Goal: Communication & Community: Answer question/provide support

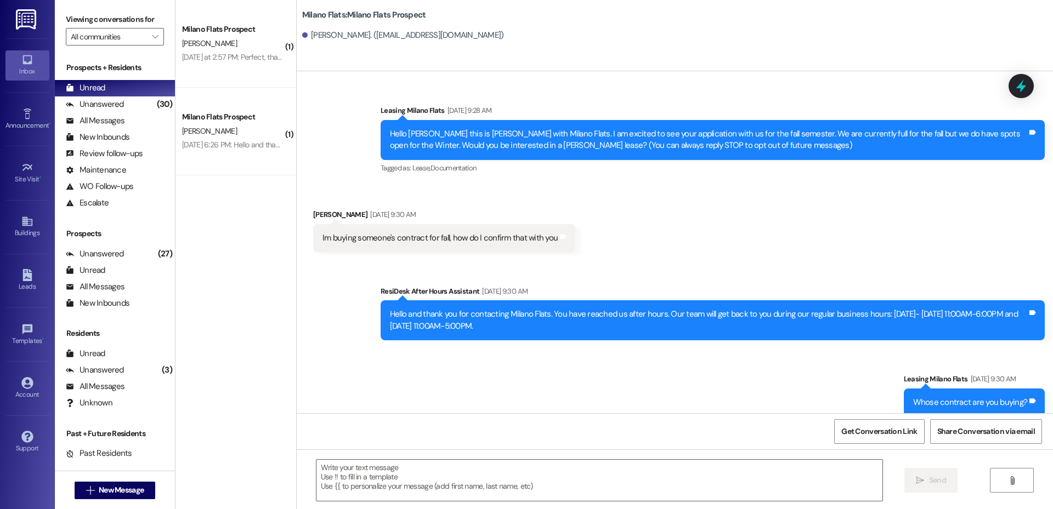
scroll to position [1723, 0]
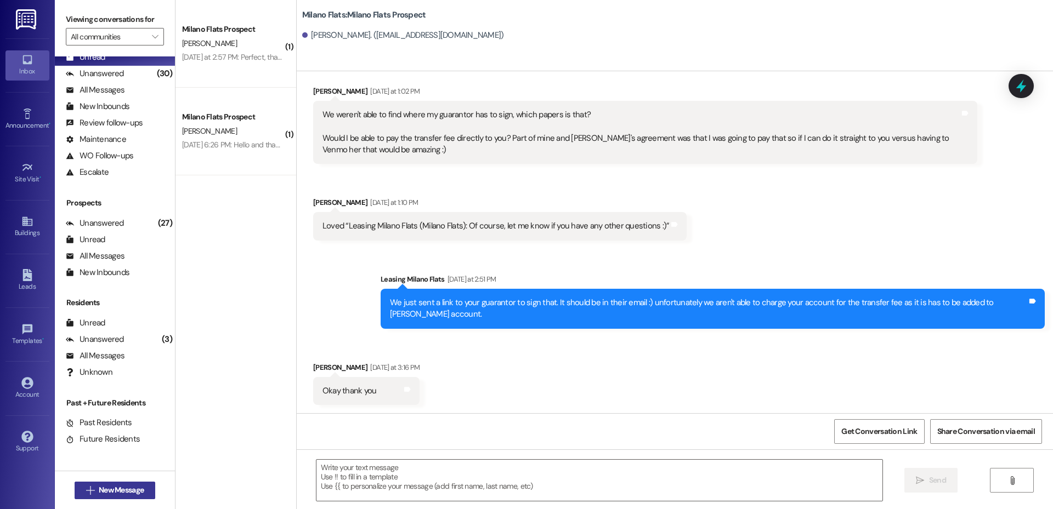
click at [137, 486] on span "New Message" at bounding box center [121, 491] width 45 height 12
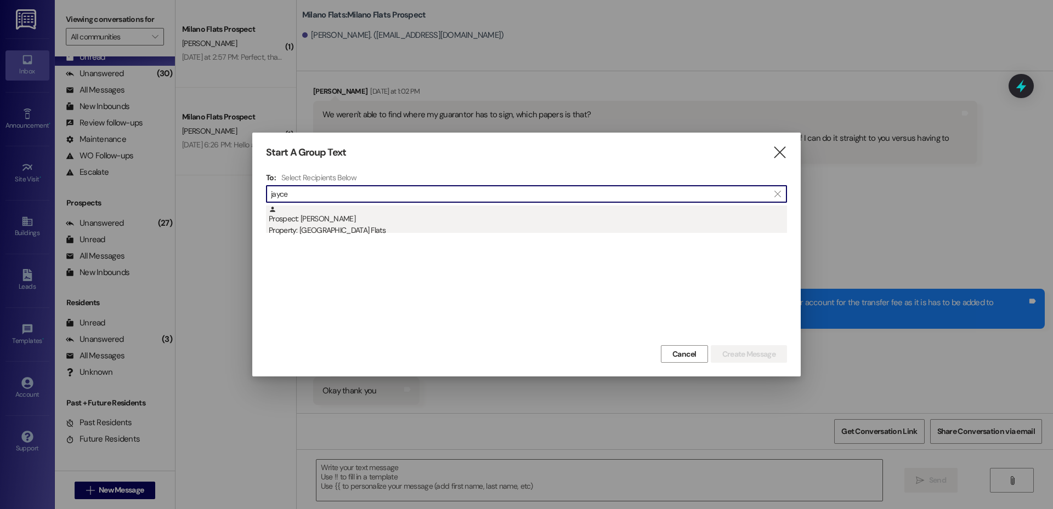
type input "jayce"
click at [355, 230] on div "Property: [GEOGRAPHIC_DATA] Flats" at bounding box center [528, 231] width 518 height 12
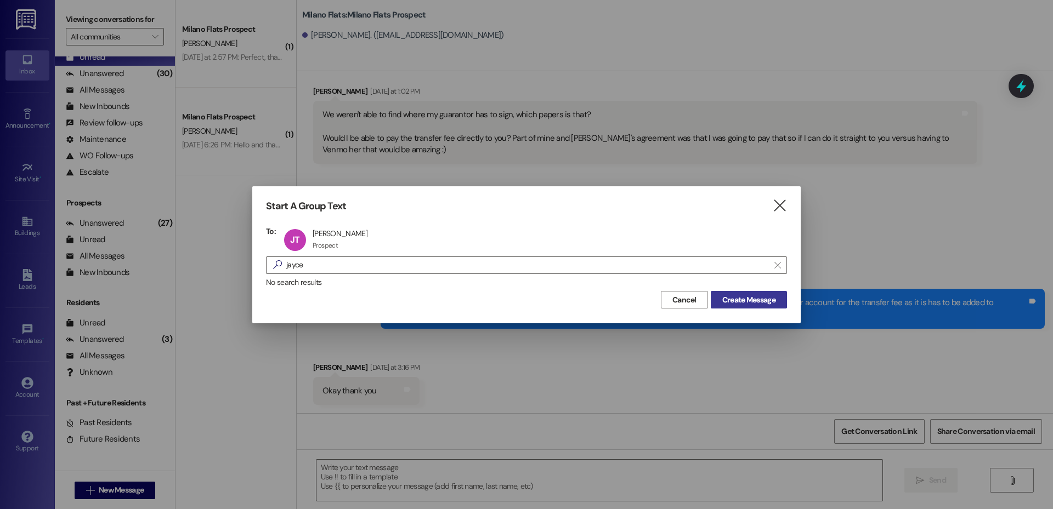
click at [755, 297] on span "Create Message" at bounding box center [748, 300] width 53 height 12
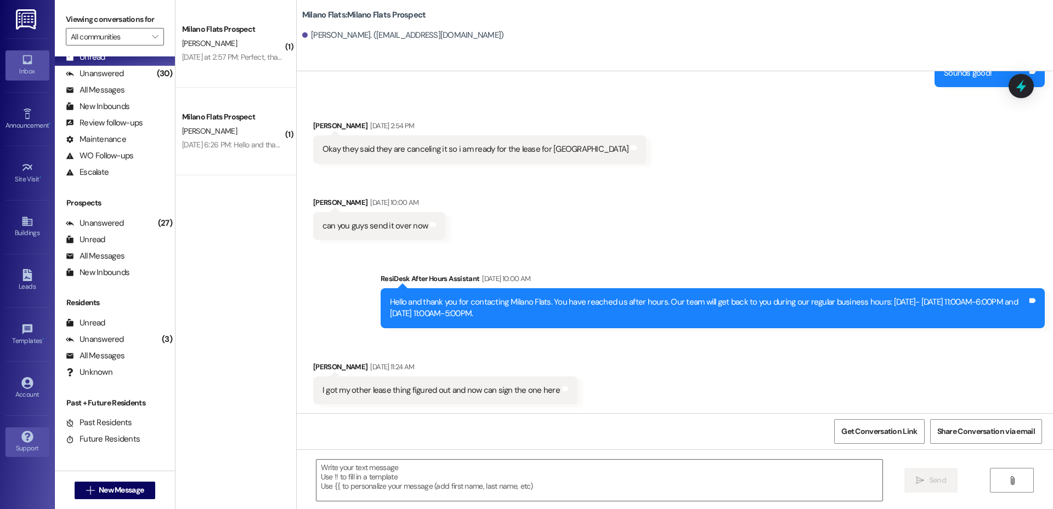
scroll to position [664, 0]
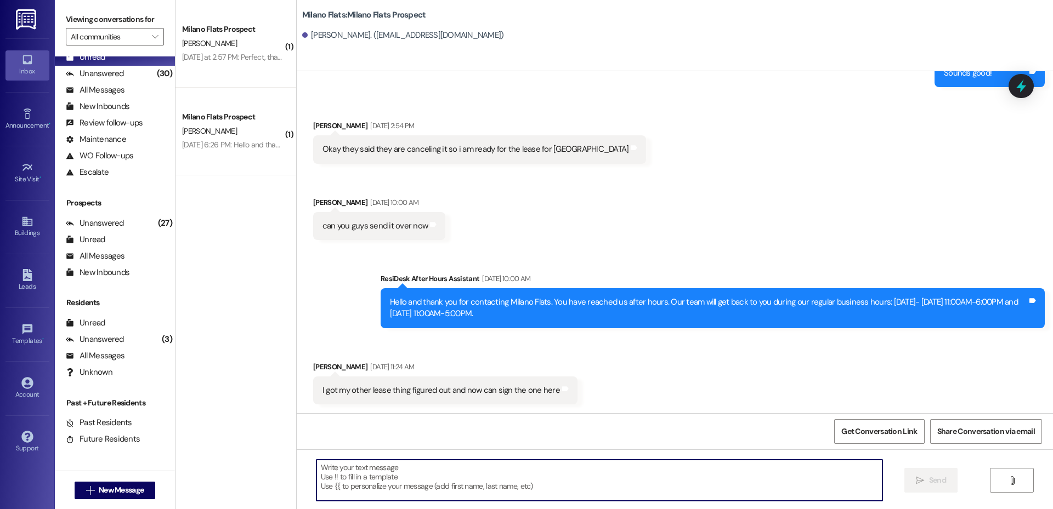
click at [375, 476] on textarea at bounding box center [599, 480] width 566 height 41
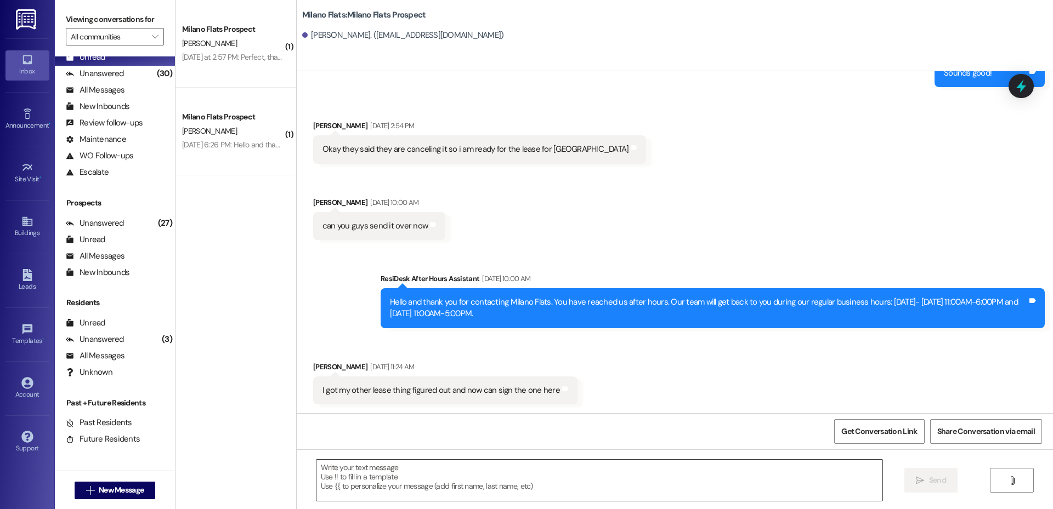
click at [434, 492] on textarea at bounding box center [599, 480] width 566 height 41
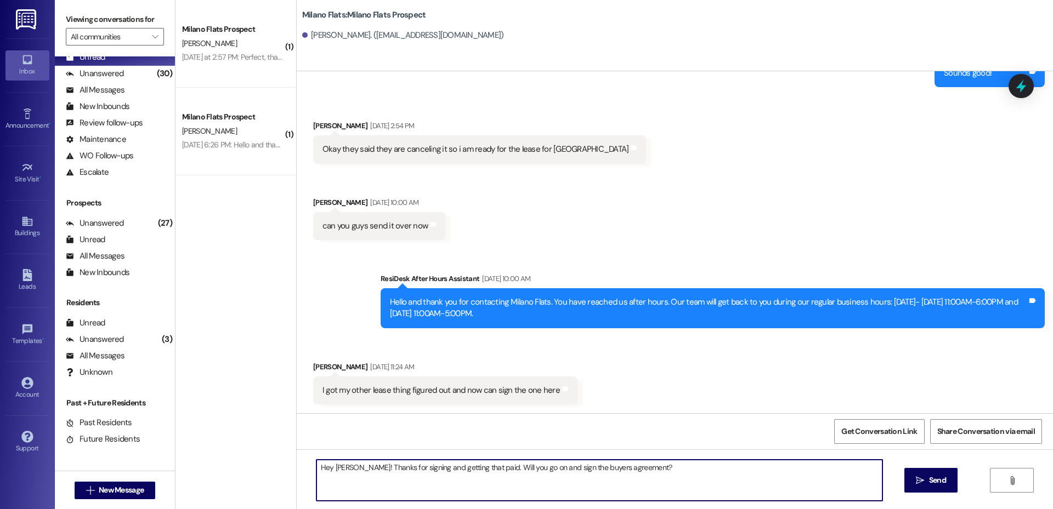
type textarea "Hey [PERSON_NAME]! Thanks for signing and getting that paid. Will you go on and…"
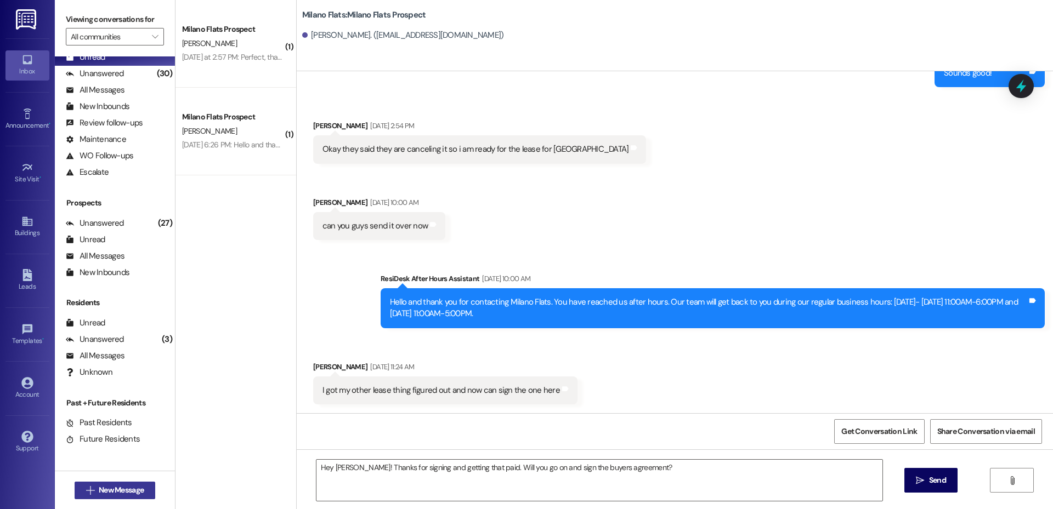
click at [120, 487] on span "New Message" at bounding box center [121, 491] width 45 height 12
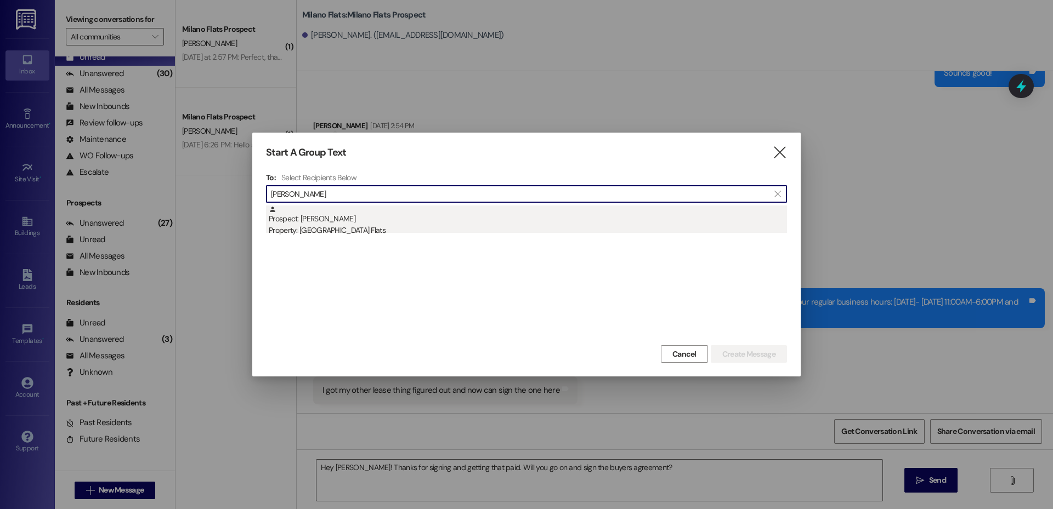
type input "[PERSON_NAME]"
click at [360, 231] on div "Property: [GEOGRAPHIC_DATA] Flats" at bounding box center [528, 231] width 518 height 12
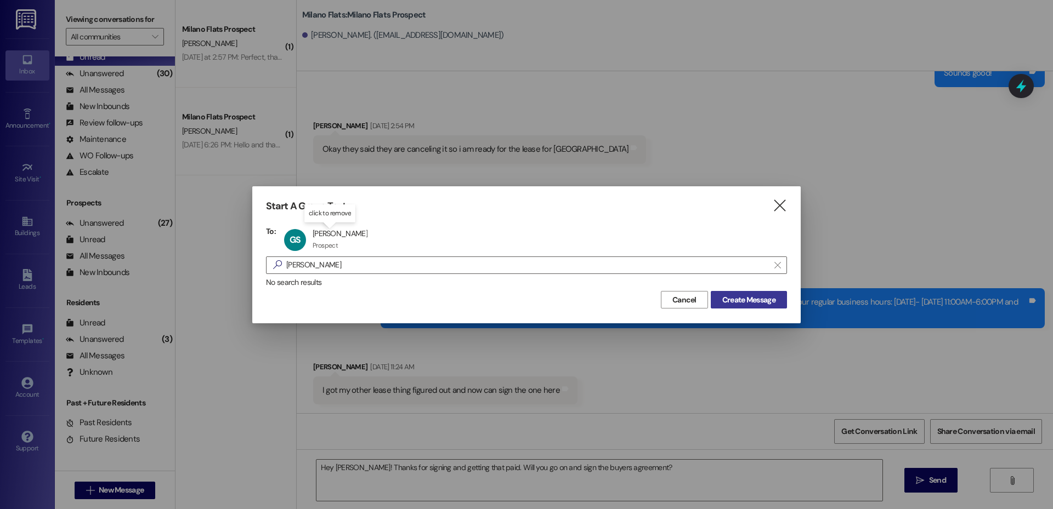
click at [744, 300] on span "Create Message" at bounding box center [748, 300] width 53 height 12
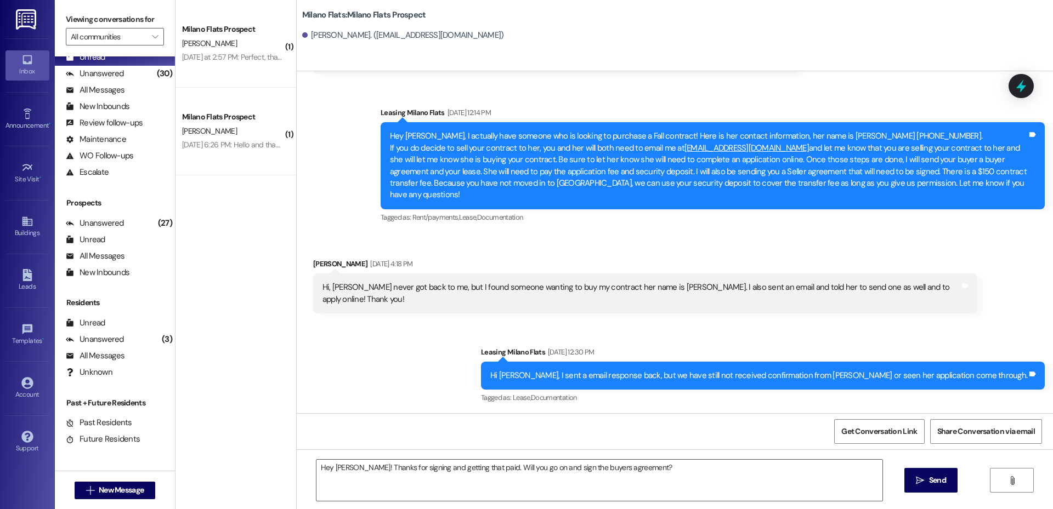
scroll to position [2359, 0]
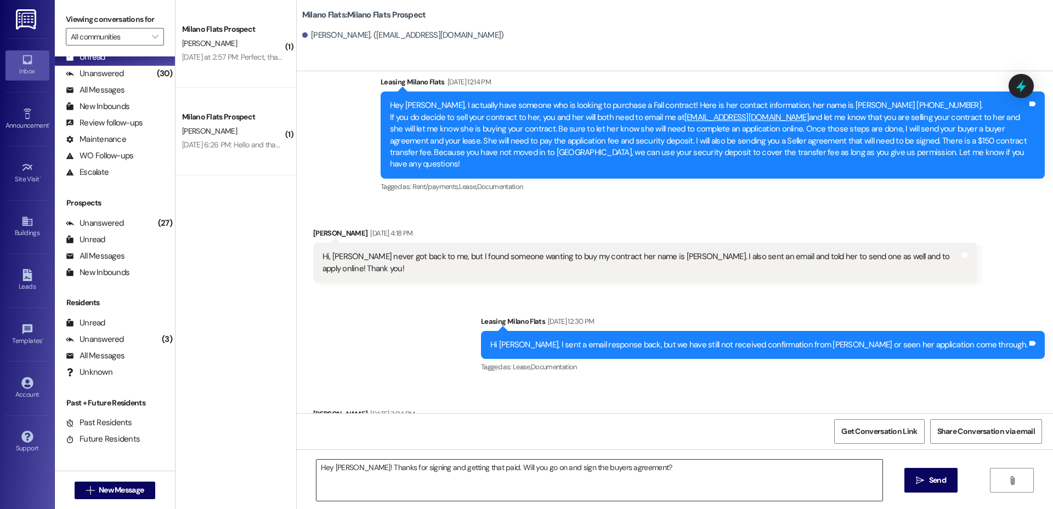
drag, startPoint x: 654, startPoint y: 459, endPoint x: 642, endPoint y: 481, distance: 24.3
click at [641, 482] on div "Hey [PERSON_NAME]! Thanks for signing and getting that paid. Will you go on and…" at bounding box center [599, 480] width 567 height 42
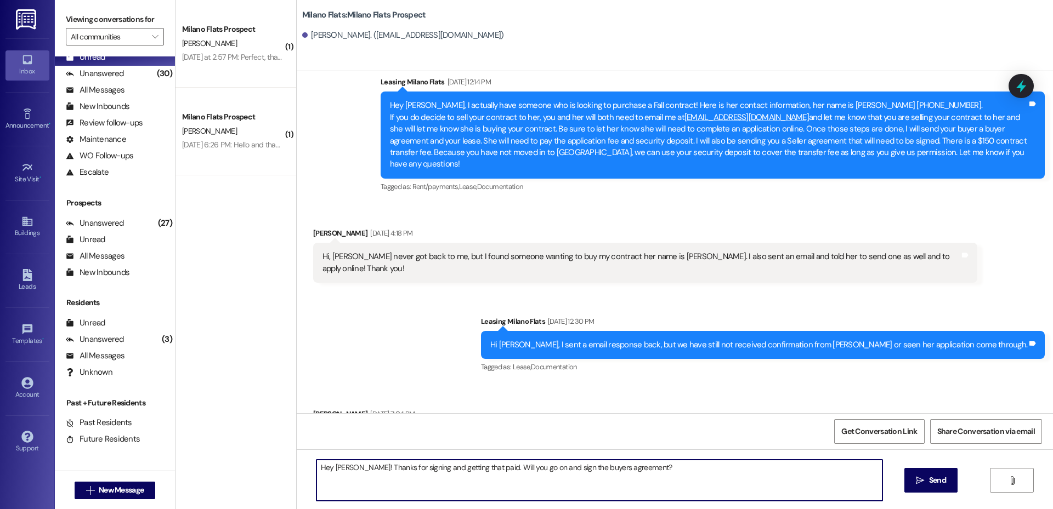
drag, startPoint x: 627, startPoint y: 470, endPoint x: 231, endPoint y: 448, distance: 397.0
click at [231, 448] on div "( 1 ) Milano Flats Prospect [PERSON_NAME] [DATE] at 2:57 PM: Perfect, thank you…" at bounding box center [613, 254] width 877 height 509
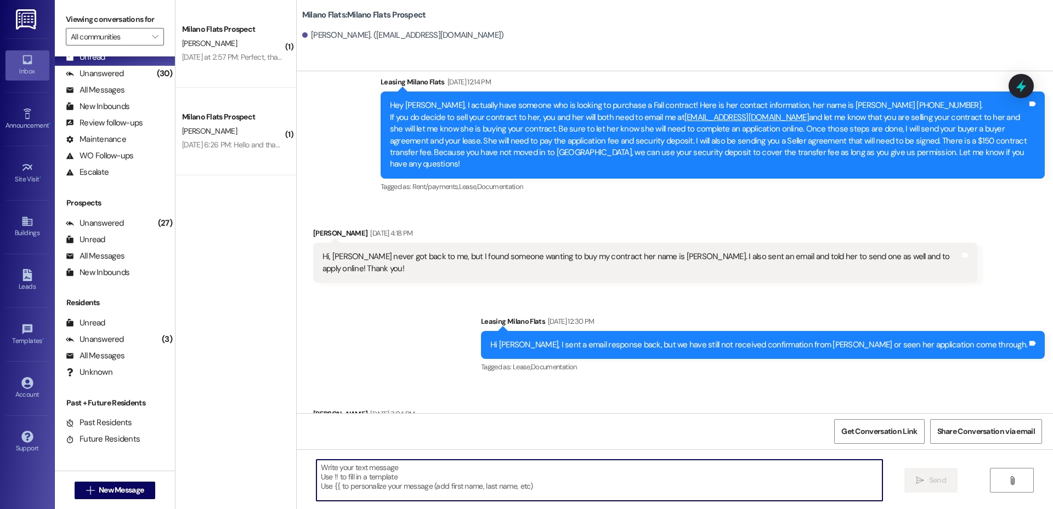
scroll to position [2360, 0]
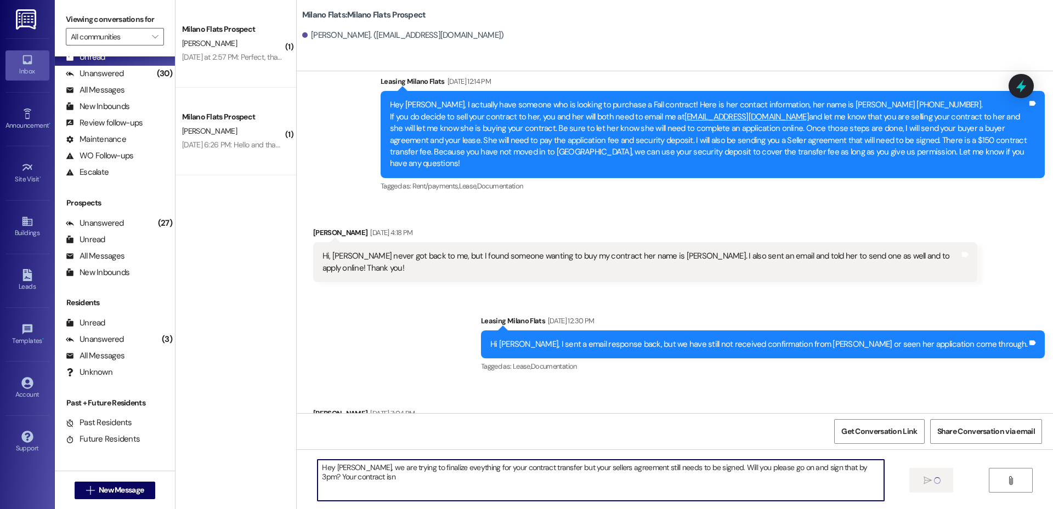
type textarea "Hey [PERSON_NAME], we are trying to finalize eveything for your contract transf…"
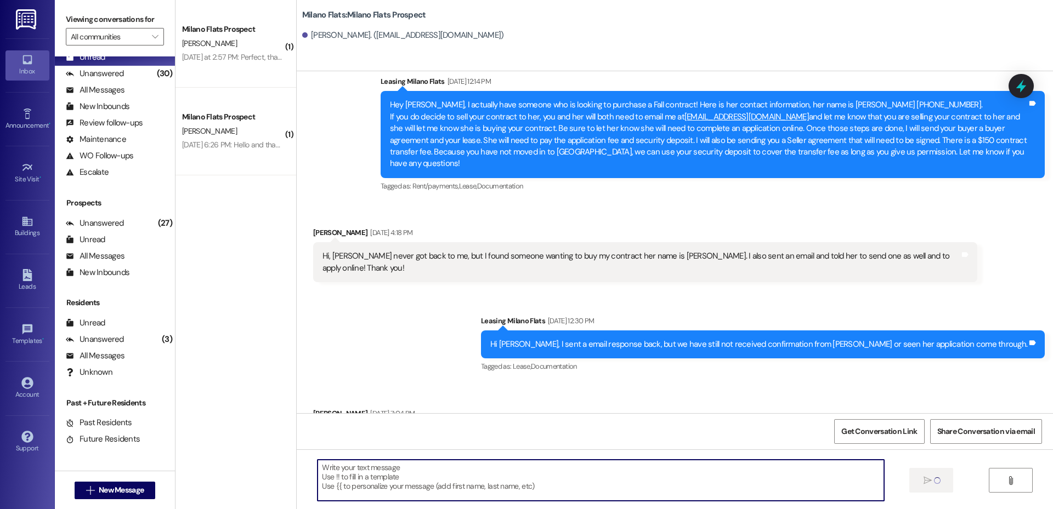
scroll to position [2359, 0]
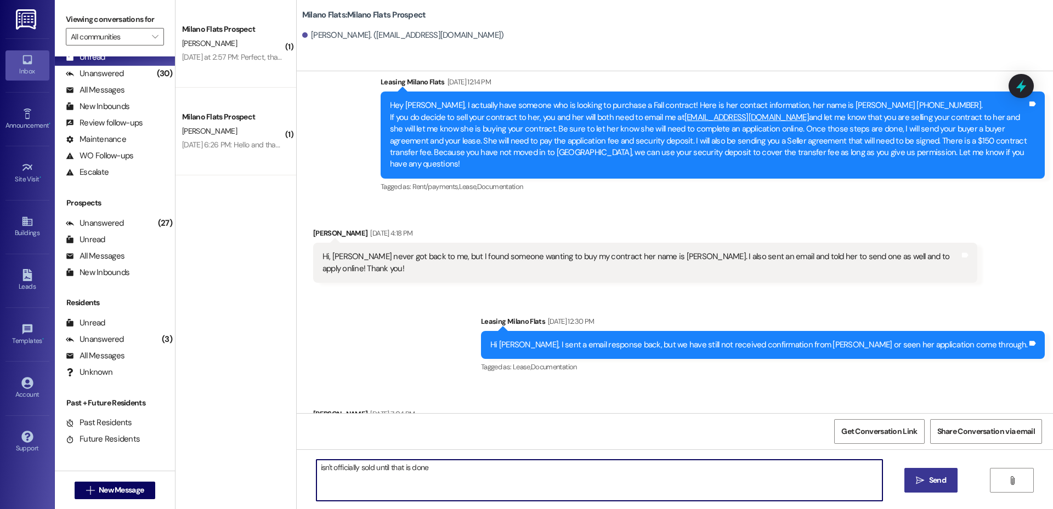
type textarea "isn't officially sold until that is done"
click at [930, 489] on button " Send" at bounding box center [930, 480] width 53 height 25
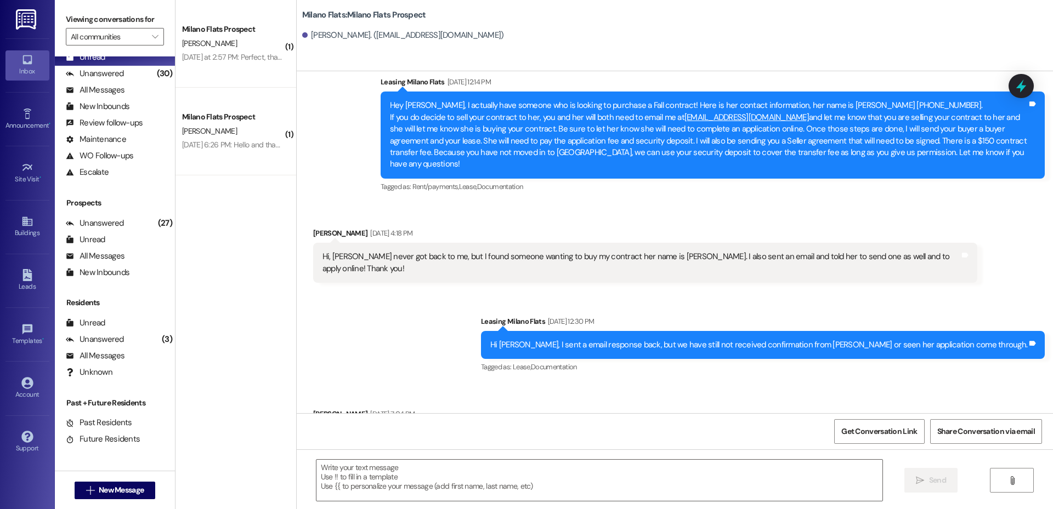
scroll to position [2512, 0]
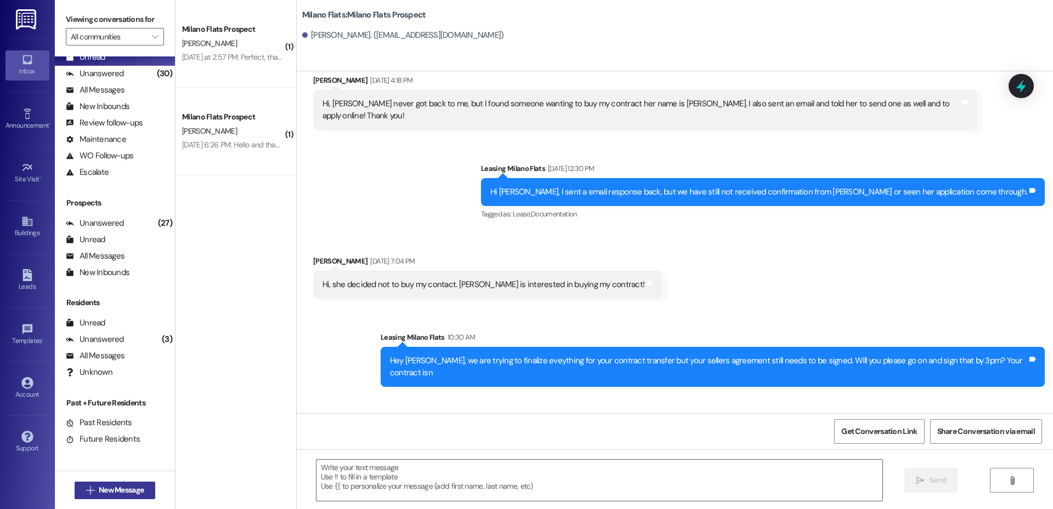
click at [135, 491] on span "New Message" at bounding box center [121, 491] width 45 height 12
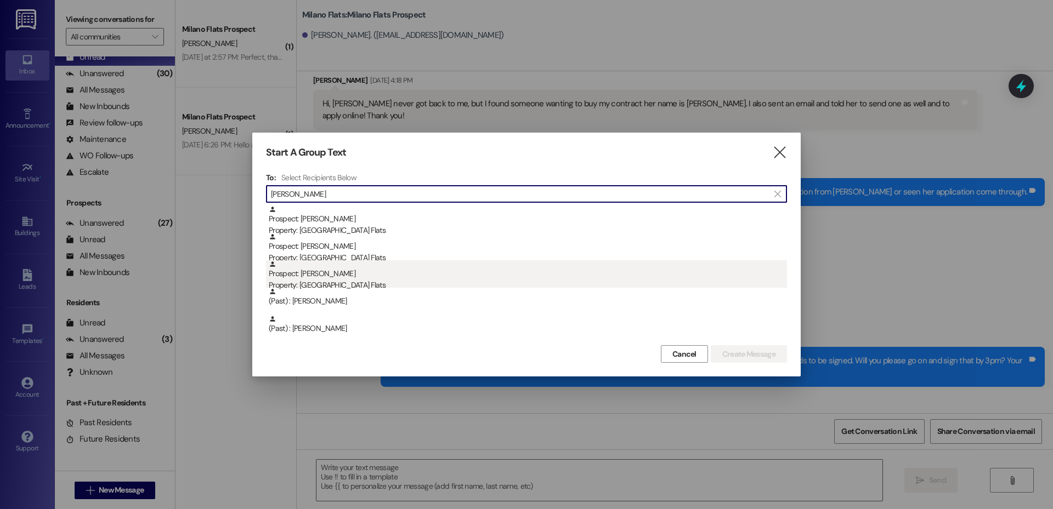
type input "[PERSON_NAME]"
click at [371, 277] on div "Prospect: [PERSON_NAME] Property: [GEOGRAPHIC_DATA] Flats" at bounding box center [528, 275] width 518 height 31
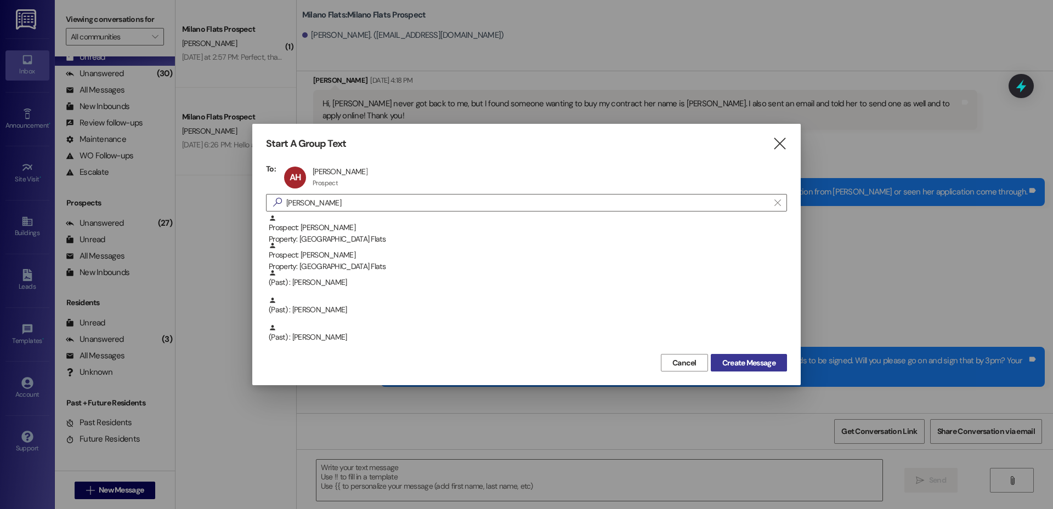
click at [749, 361] on span "Create Message" at bounding box center [748, 363] width 53 height 12
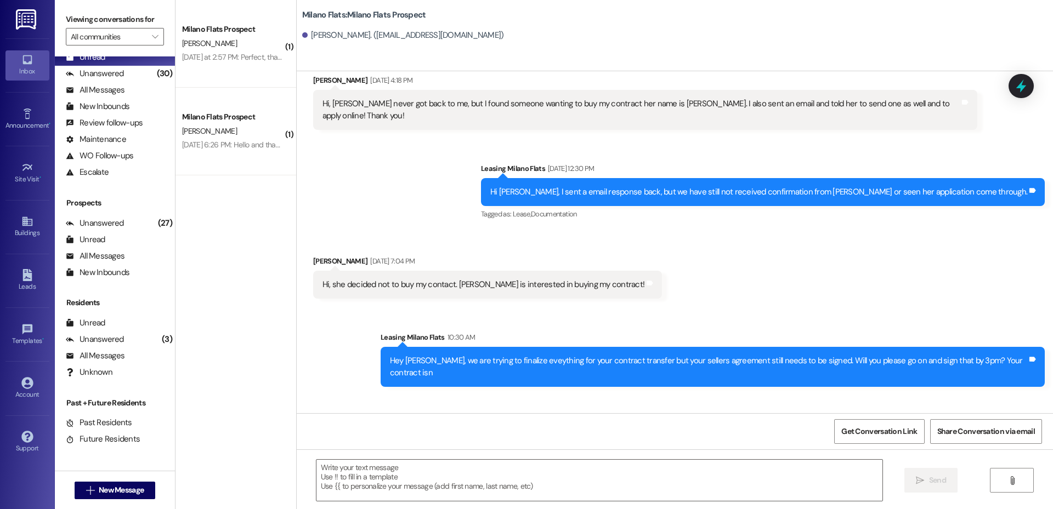
scroll to position [331, 0]
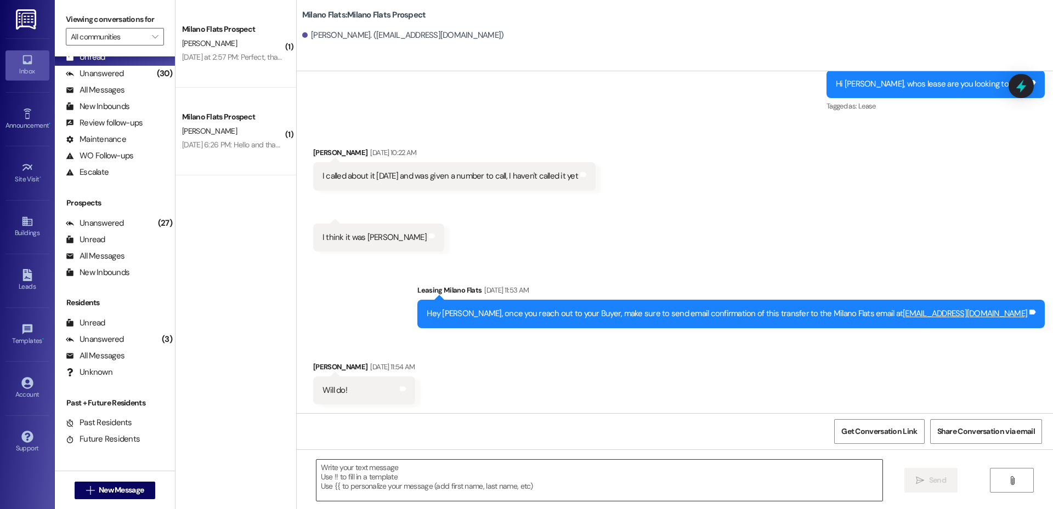
click at [404, 476] on textarea at bounding box center [599, 480] width 566 height 41
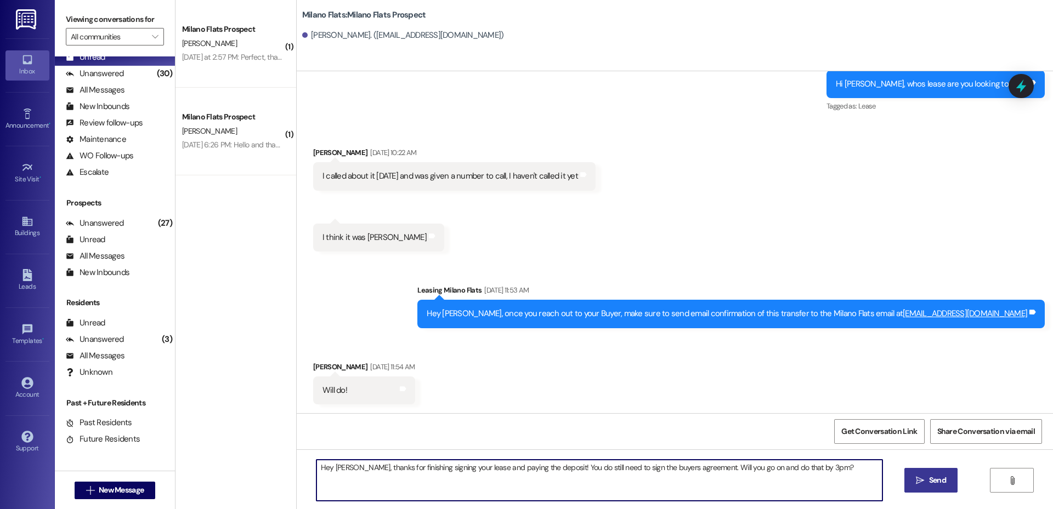
type textarea "Hey [PERSON_NAME], thanks for finishing signing your lease and paying the depos…"
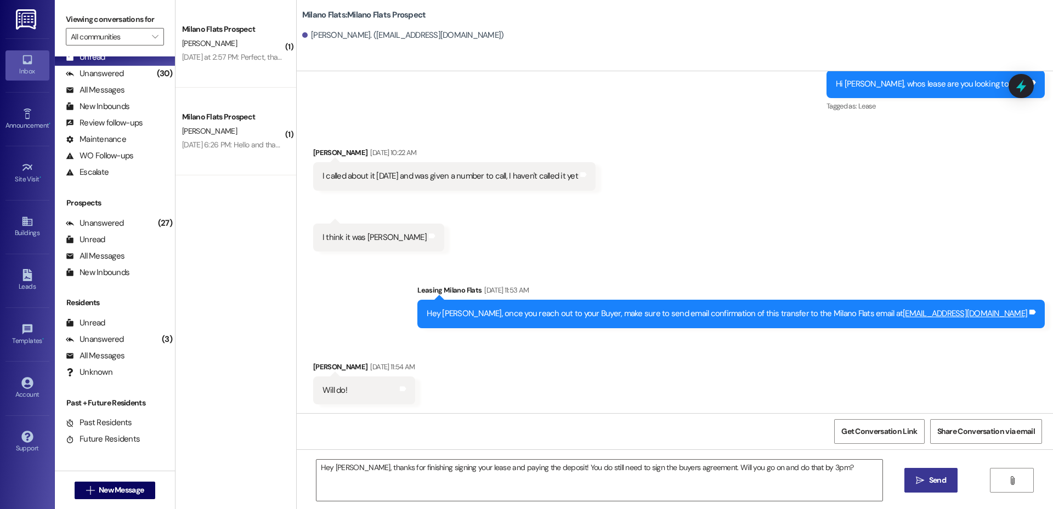
click at [922, 476] on icon "" at bounding box center [920, 480] width 8 height 9
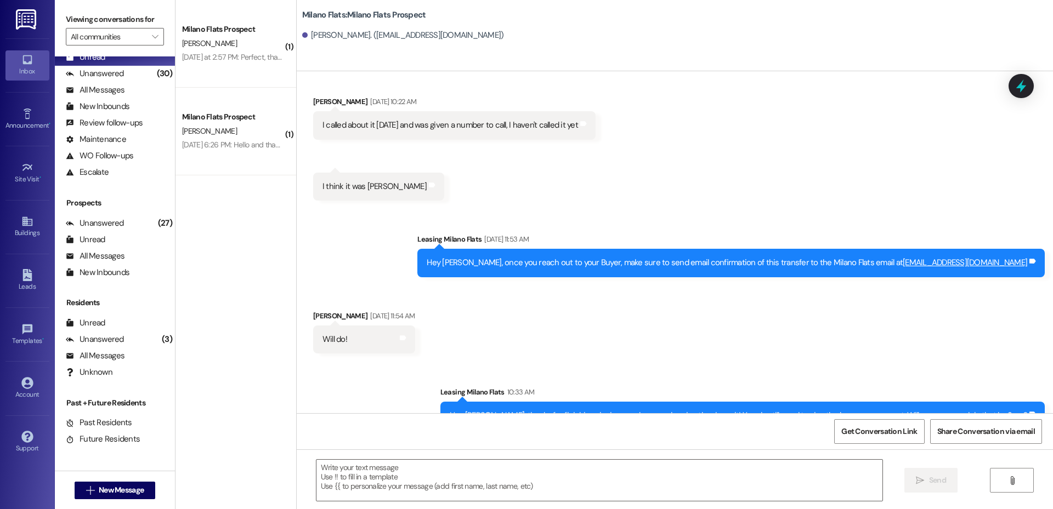
scroll to position [407, 0]
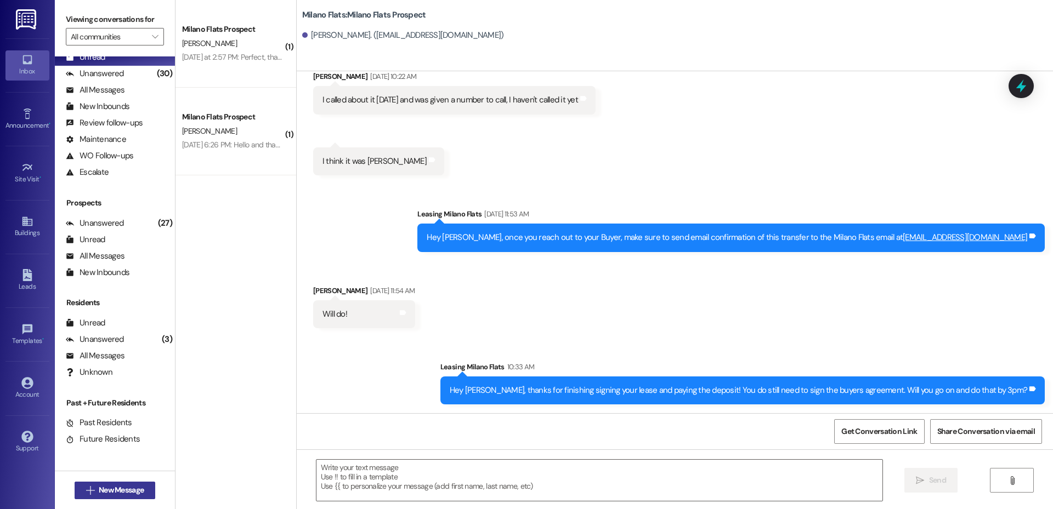
click at [140, 485] on span "New Message" at bounding box center [121, 491] width 45 height 12
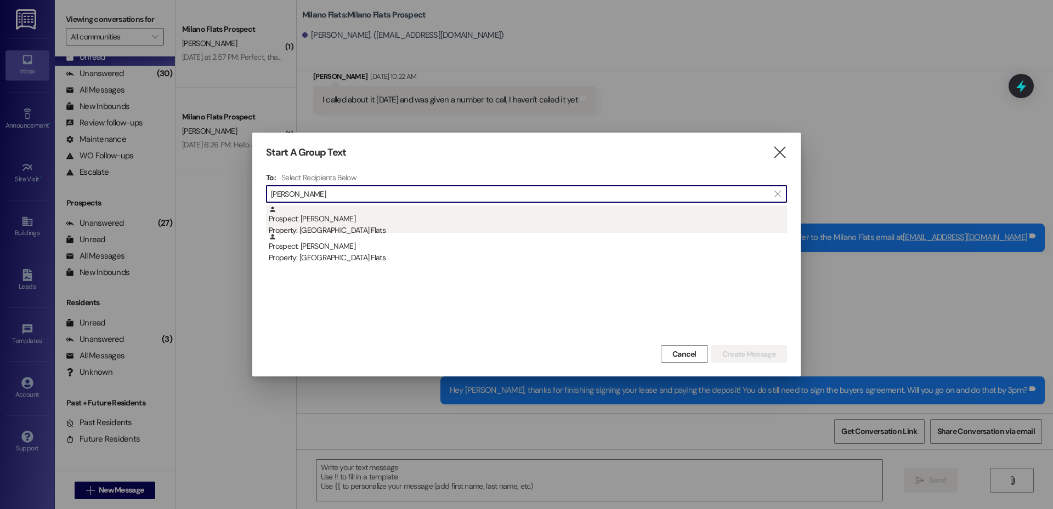
type input "[PERSON_NAME]"
click at [394, 221] on div "Prospect: [PERSON_NAME] Property: [GEOGRAPHIC_DATA] Flats" at bounding box center [528, 221] width 518 height 31
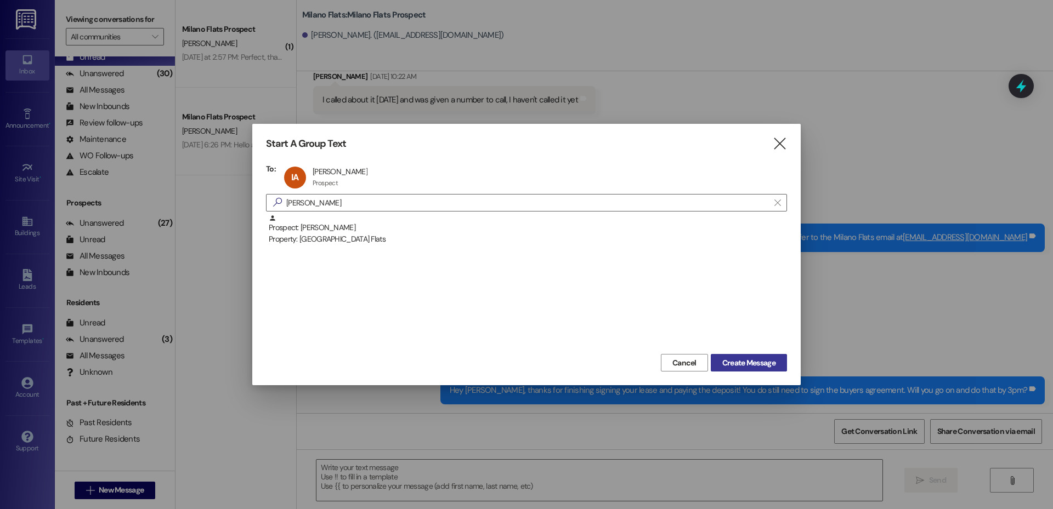
click at [761, 363] on span "Create Message" at bounding box center [748, 363] width 53 height 12
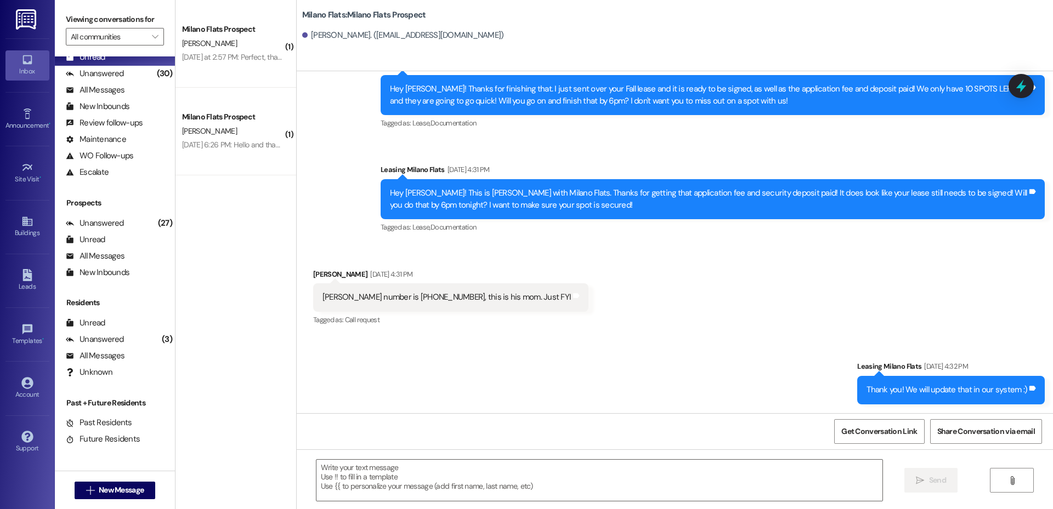
scroll to position [149, 0]
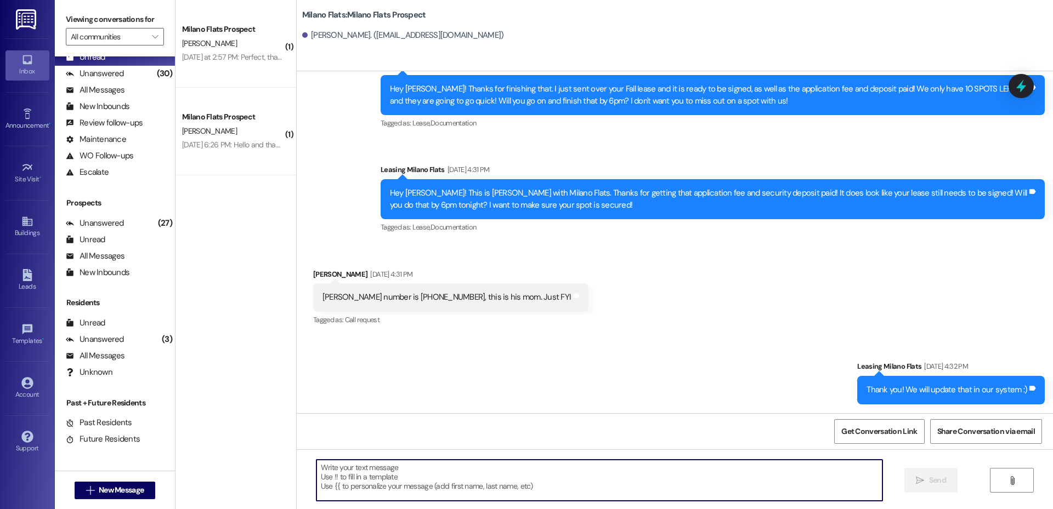
click at [458, 476] on textarea at bounding box center [599, 480] width 566 height 41
type textarea "H"
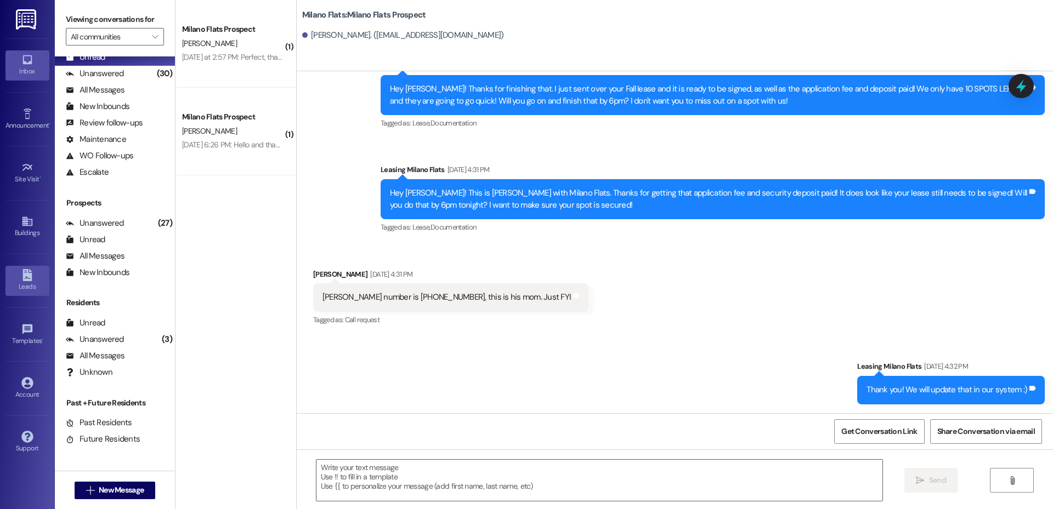
click at [33, 270] on icon at bounding box center [27, 275] width 12 height 12
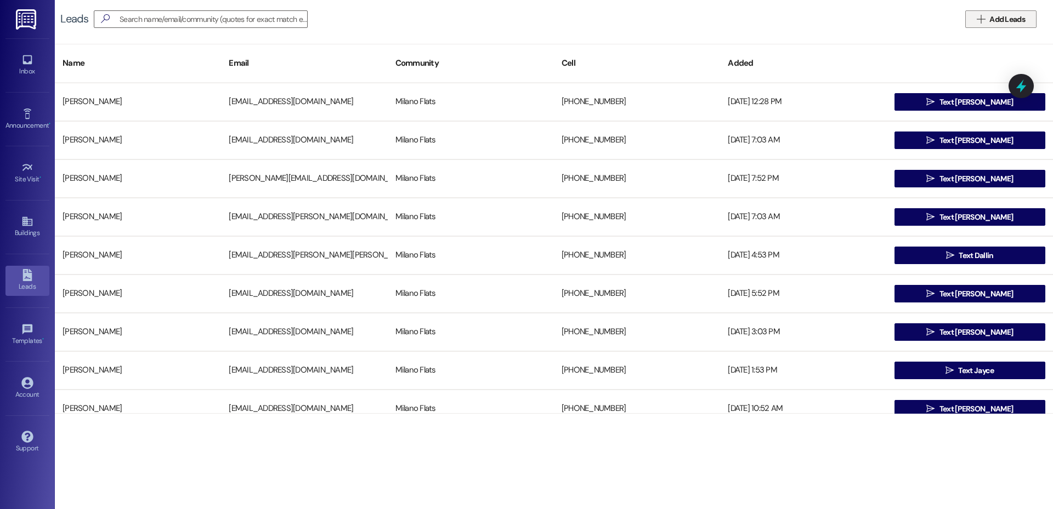
click at [995, 21] on span "Add Leads" at bounding box center [1007, 20] width 36 height 12
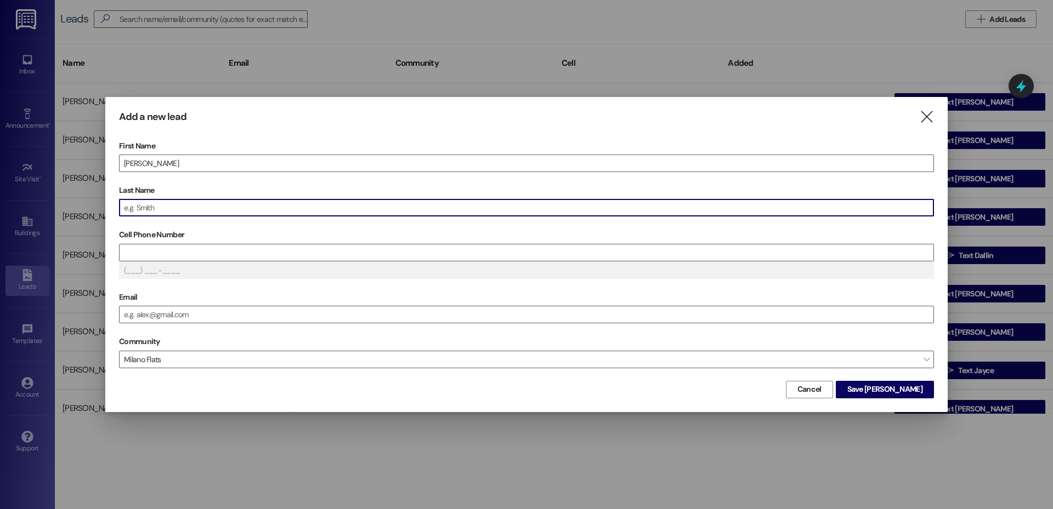
click at [401, 201] on input "Last Name" at bounding box center [527, 208] width 814 height 16
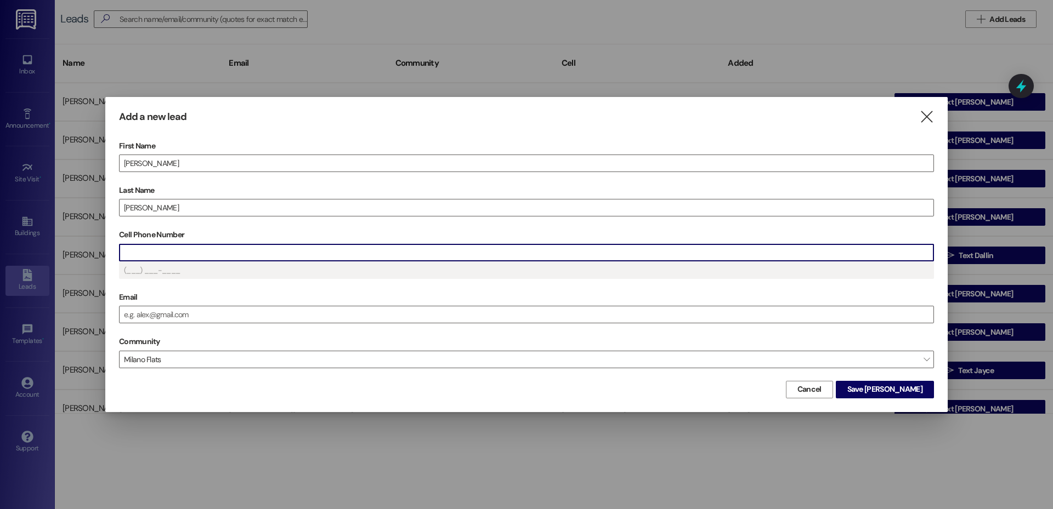
click at [270, 246] on input "Cell Phone Number" at bounding box center [527, 253] width 814 height 16
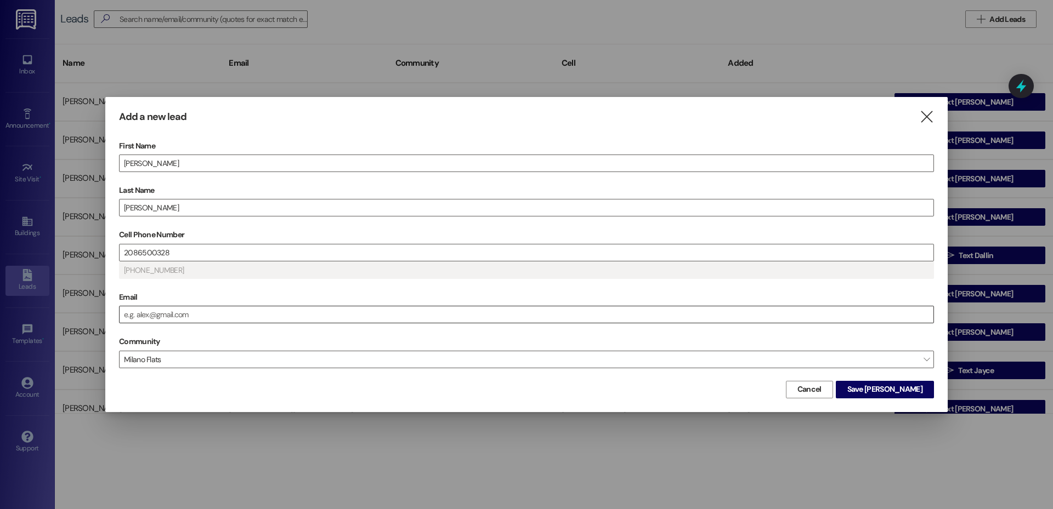
click at [165, 308] on input "Email" at bounding box center [527, 314] width 814 height 16
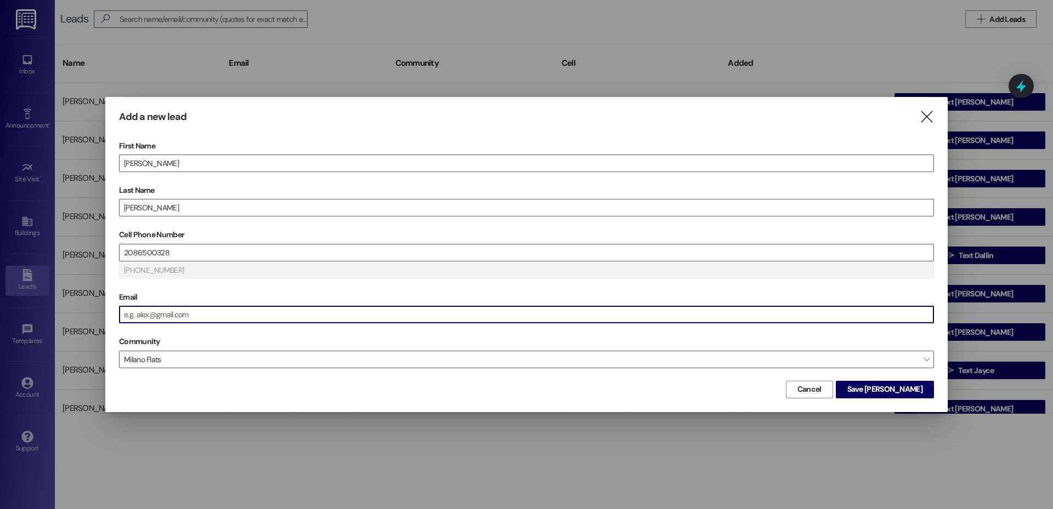
click at [166, 311] on input "Email" at bounding box center [527, 314] width 814 height 16
click at [903, 384] on span "Save [PERSON_NAME]" at bounding box center [884, 390] width 75 height 12
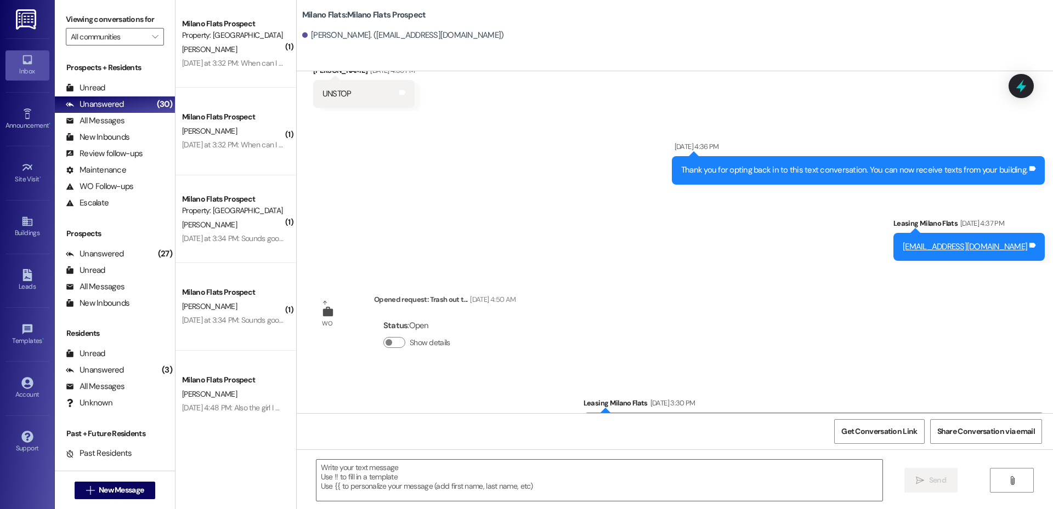
scroll to position [76, 0]
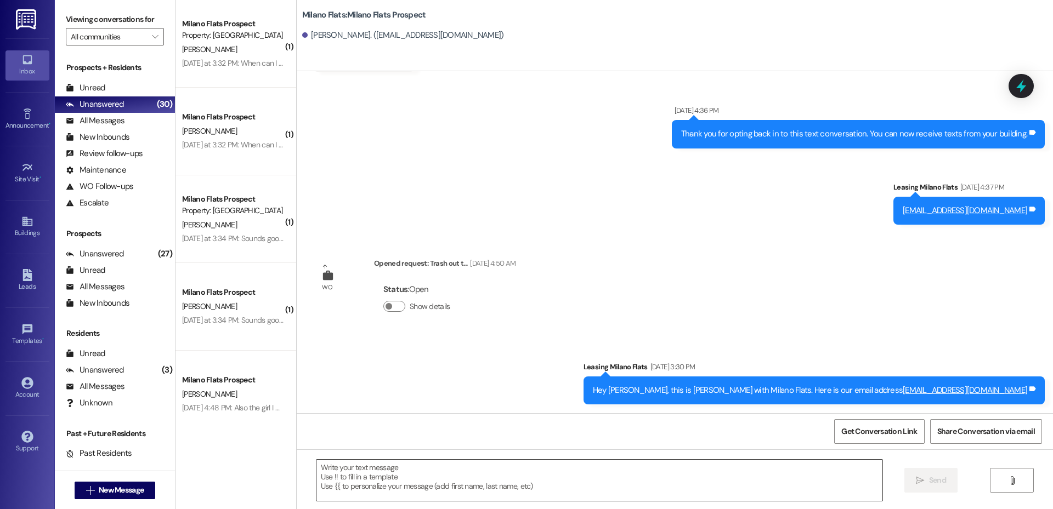
click at [634, 470] on textarea at bounding box center [599, 480] width 566 height 41
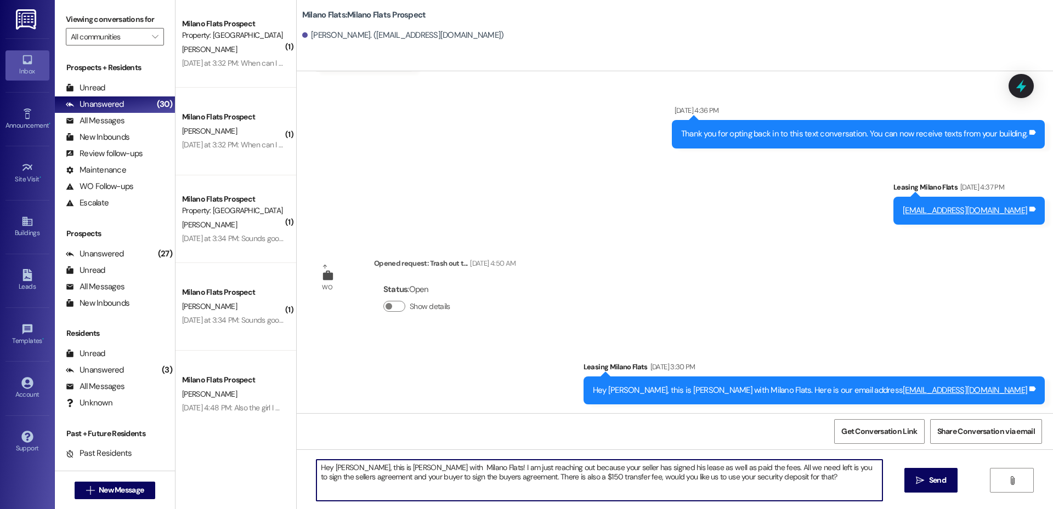
type textarea "Hey [PERSON_NAME], this is [PERSON_NAME] with Milano Flats! I am just reaching …"
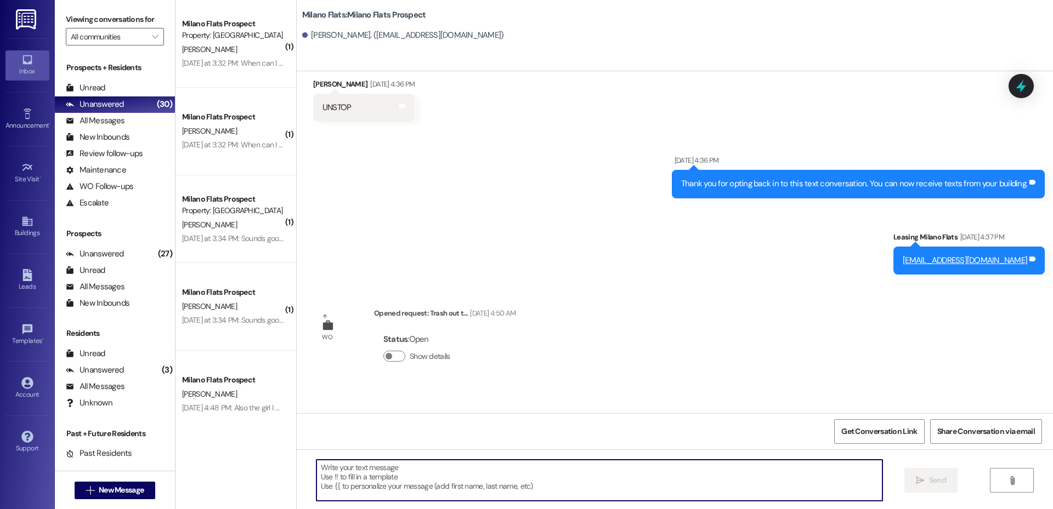
scroll to position [0, 0]
